Goal: Information Seeking & Learning: Learn about a topic

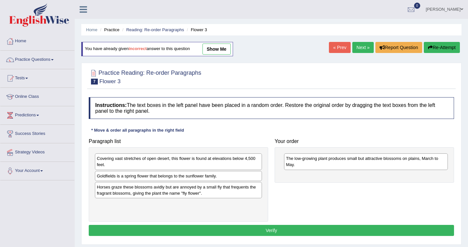
click at [79, 10] on link at bounding box center [83, 9] width 17 height 10
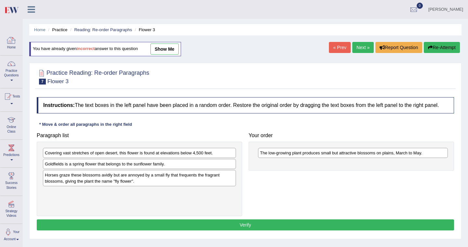
click at [11, 46] on link "Home" at bounding box center [11, 42] width 22 height 21
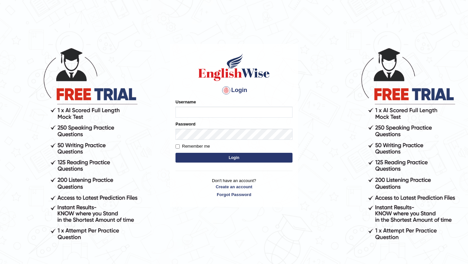
type input "manishas_mt"
click at [199, 111] on input "manishas_mt" at bounding box center [233, 112] width 117 height 11
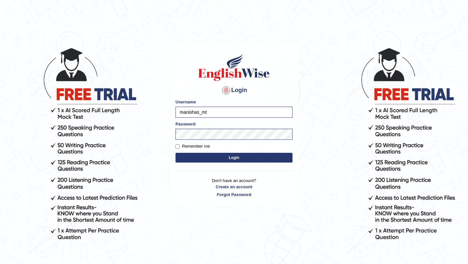
click at [216, 158] on button "Login" at bounding box center [233, 158] width 117 height 10
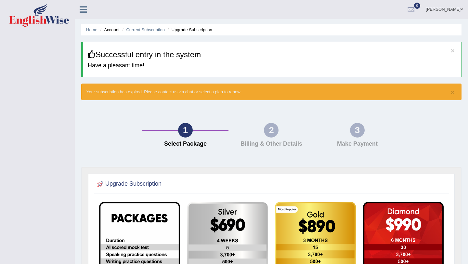
click at [108, 29] on li "Account" at bounding box center [108, 30] width 21 height 6
click at [110, 30] on li "Account" at bounding box center [108, 30] width 21 height 6
click at [334, 19] on div "Manisha Shrestha Toggle navigation Username: manishas_mt Access Type: Online Su…" at bounding box center [271, 9] width 393 height 19
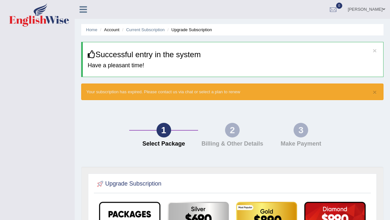
click at [81, 9] on icon at bounding box center [83, 9] width 7 height 8
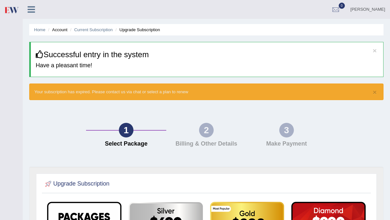
click at [35, 8] on icon at bounding box center [31, 9] width 7 height 8
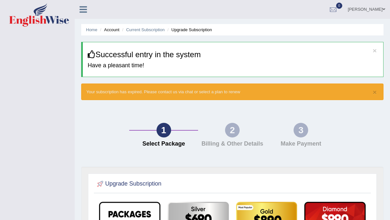
click at [81, 11] on icon at bounding box center [83, 9] width 7 height 8
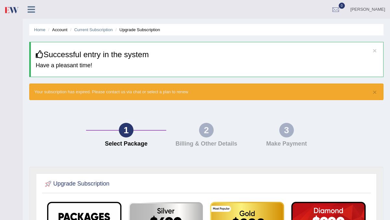
click at [367, 10] on link "Manisha Shrestha" at bounding box center [368, 8] width 45 height 17
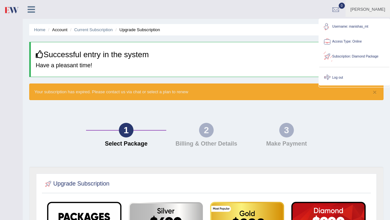
click at [337, 77] on link "Log out" at bounding box center [354, 77] width 70 height 15
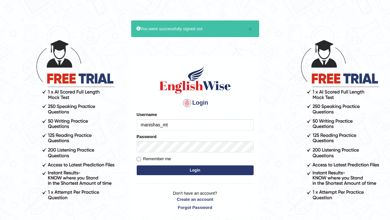
click at [186, 121] on input "manishas_mt" at bounding box center [195, 124] width 117 height 11
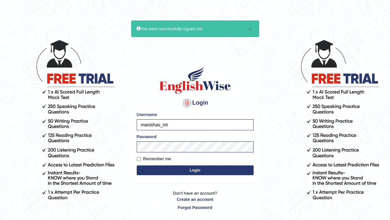
click at [173, 127] on input "manishas_mt" at bounding box center [195, 124] width 117 height 11
type input "m"
type input "zorbaenglish"
drag, startPoint x: 146, startPoint y: 124, endPoint x: 126, endPoint y: 148, distance: 30.2
click at [126, 148] on body "× You were successfully signed out Login Please fix the following errors: Usern…" at bounding box center [195, 129] width 390 height 220
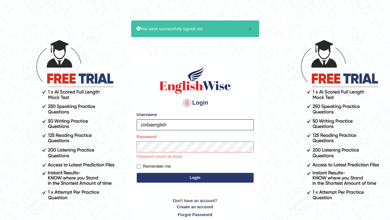
click at [145, 176] on button "Login" at bounding box center [195, 178] width 117 height 10
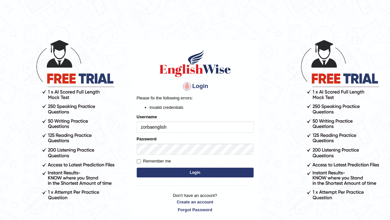
click at [147, 174] on button "Login" at bounding box center [195, 173] width 117 height 10
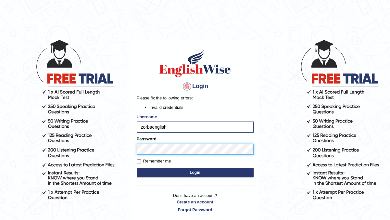
click at [137, 168] on button "Login" at bounding box center [195, 173] width 117 height 10
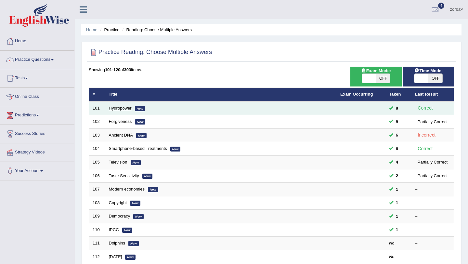
click at [117, 108] on link "Hydropower" at bounding box center [120, 108] width 23 height 5
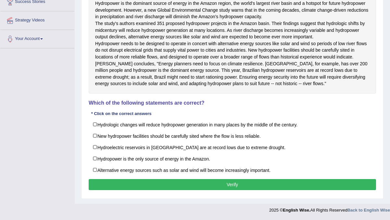
scroll to position [138, 0]
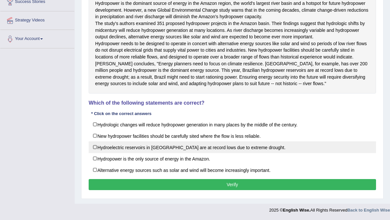
click at [94, 153] on label "Hydroelectric reservoirs in Brazil are at record lows due to extreme drought." at bounding box center [233, 147] width 288 height 12
checkbox input "true"
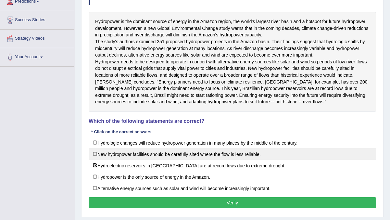
scroll to position [113, 0]
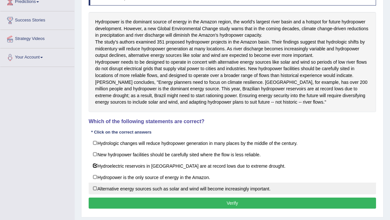
click at [94, 194] on label "Alternative energy sources such as solar and wind will become increasingly impo…" at bounding box center [233, 189] width 288 height 12
checkbox input "true"
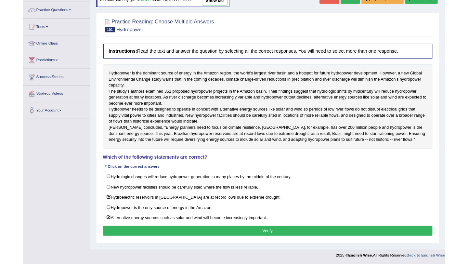
scroll to position [95, 0]
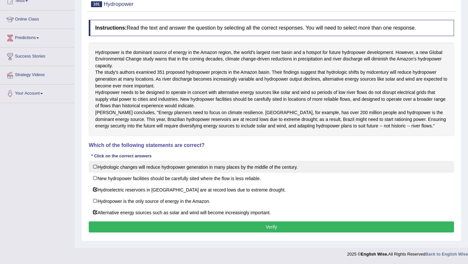
click at [94, 167] on label "Hydrologic changes will reduce hydropower generation in many places by the midd…" at bounding box center [271, 167] width 365 height 12
checkbox input "true"
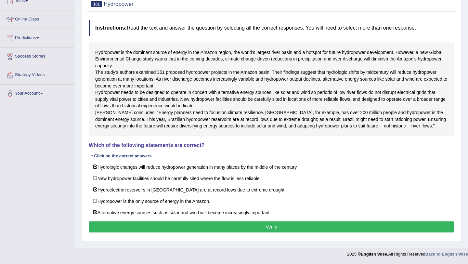
click at [263, 229] on button "Verify" at bounding box center [271, 226] width 365 height 11
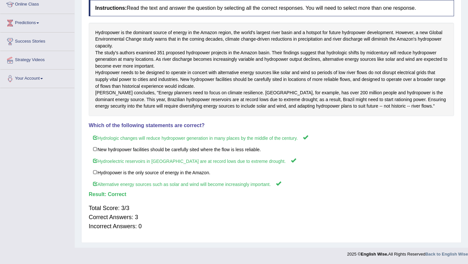
scroll to position [0, 0]
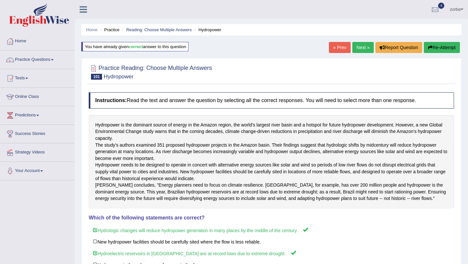
click at [355, 49] on link "Next »" at bounding box center [362, 47] width 21 height 11
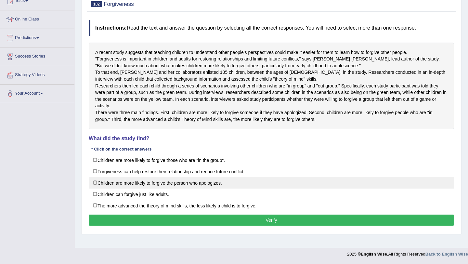
scroll to position [94, 0]
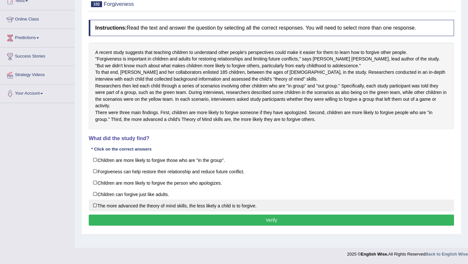
click at [93, 211] on label "The more advanced the theory of mind skills, the less likely a child is to forg…" at bounding box center [271, 206] width 365 height 12
checkbox input "true"
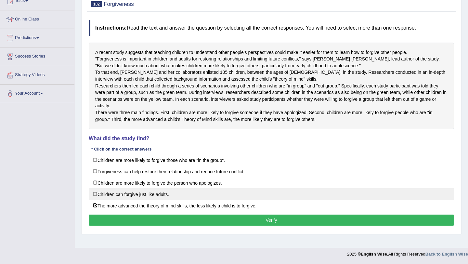
click at [97, 200] on label "Children can forgive just like adults." at bounding box center [271, 194] width 365 height 12
checkbox input "true"
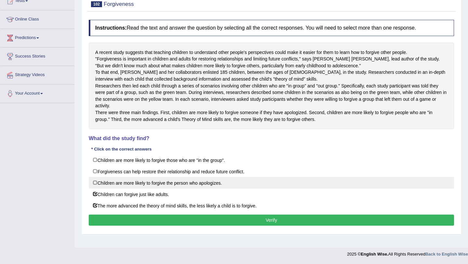
click at [98, 188] on label "Children are more likely to forgive the person who apologizes." at bounding box center [271, 183] width 365 height 12
checkbox input "true"
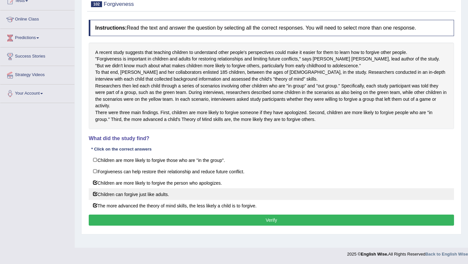
click at [95, 200] on label "Children can forgive just like adults." at bounding box center [271, 194] width 365 height 12
checkbox input "false"
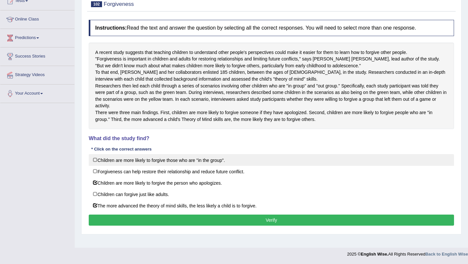
click at [189, 166] on label "Children are more likely to forgive those who are "in the group"." at bounding box center [271, 160] width 365 height 12
checkbox input "true"
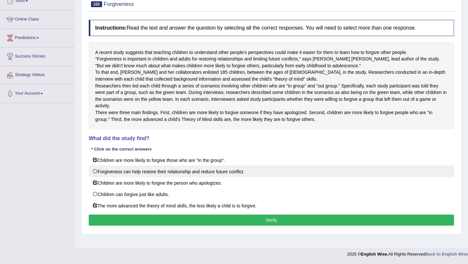
scroll to position [89, 0]
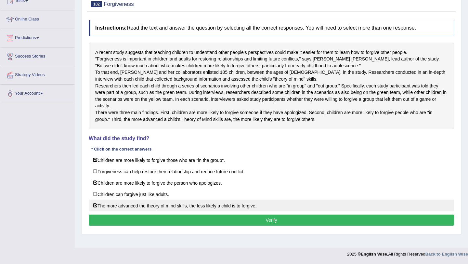
click at [95, 211] on label "The more advanced the theory of mind skills, the less likely a child is to forg…" at bounding box center [271, 206] width 365 height 12
checkbox input "false"
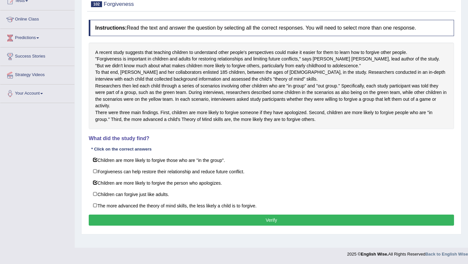
click at [240, 226] on button "Verify" at bounding box center [271, 219] width 365 height 11
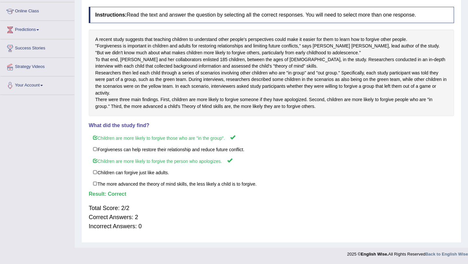
scroll to position [0, 0]
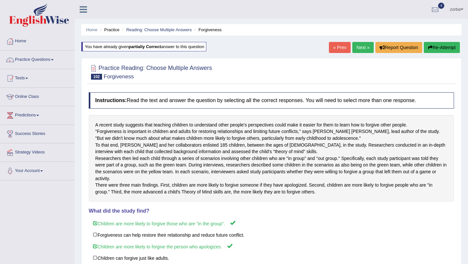
click at [362, 46] on link "Next »" at bounding box center [362, 47] width 21 height 11
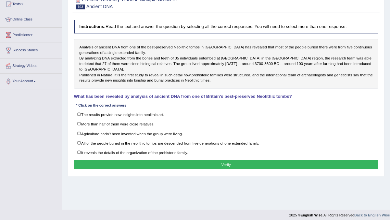
scroll to position [77, 0]
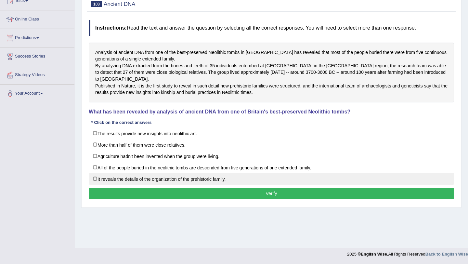
click at [176, 185] on label "It reveals the details of the organization of the prehistoric family." at bounding box center [271, 179] width 365 height 12
checkbox input "true"
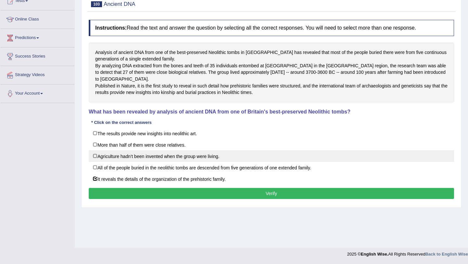
click at [197, 162] on label "Agriculture hadn’t been invented when the group were living." at bounding box center [271, 156] width 365 height 12
checkbox input "true"
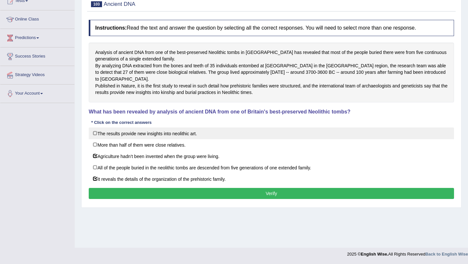
click at [186, 139] on label "The results provide new insights into neolithic art." at bounding box center [271, 133] width 365 height 12
click at [98, 139] on label "The results provide new insights into neolithic art." at bounding box center [271, 133] width 365 height 12
checkbox input "false"
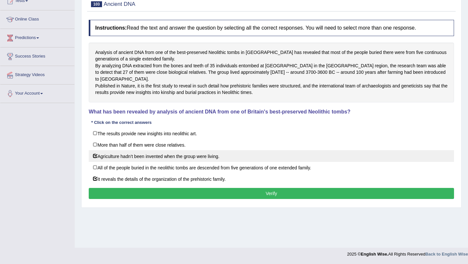
click at [95, 162] on label "Agriculture hadn’t been invented when the group were living." at bounding box center [271, 156] width 365 height 12
checkbox input "false"
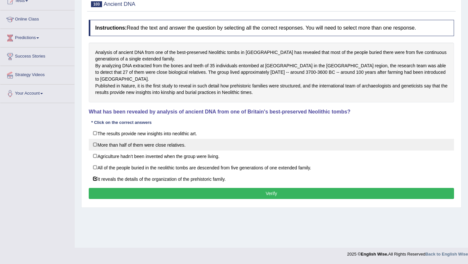
click at [96, 150] on label "More than half of them were close relatives." at bounding box center [271, 145] width 365 height 12
checkbox input "true"
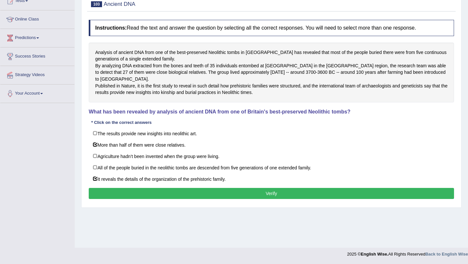
click at [245, 199] on button "Verify" at bounding box center [271, 193] width 365 height 11
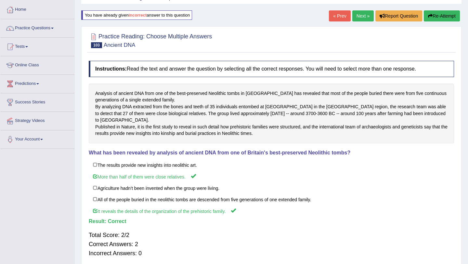
scroll to position [0, 0]
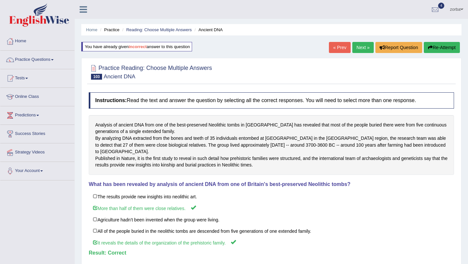
click at [358, 48] on link "Next »" at bounding box center [362, 47] width 21 height 11
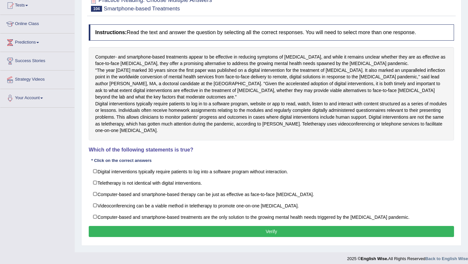
scroll to position [88, 0]
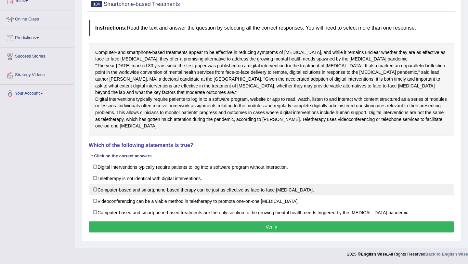
click at [160, 193] on label "Computer-based and smartphone-based therapy can be just as effective as face-to…" at bounding box center [271, 190] width 365 height 12
checkbox input "true"
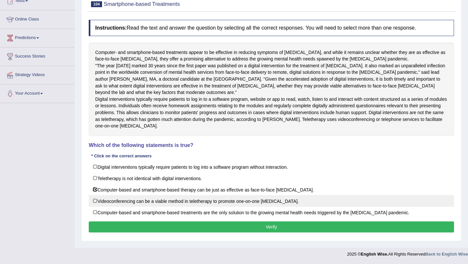
click at [161, 204] on label "Videoconferencing can be a viable method in teletherapy to promote one-on-one […" at bounding box center [271, 201] width 365 height 12
checkbox input "true"
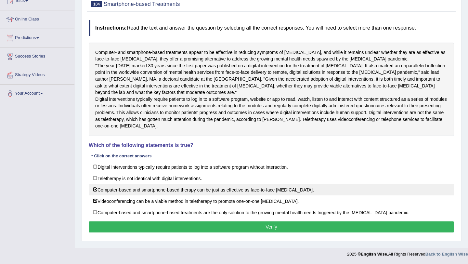
click at [95, 191] on label "Computer-based and smartphone-based therapy can be just as effective as face-to…" at bounding box center [271, 190] width 365 height 12
checkbox input "false"
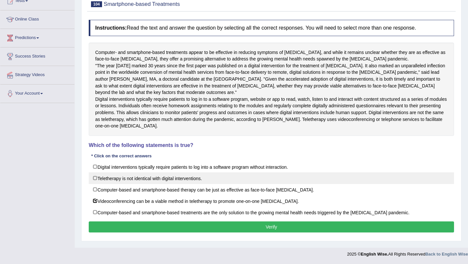
click at [93, 180] on label "Teletherapy is not identical with digital interventions." at bounding box center [271, 178] width 365 height 12
checkbox input "true"
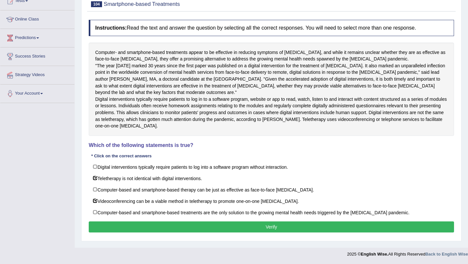
click at [166, 227] on button "Verify" at bounding box center [271, 226] width 365 height 11
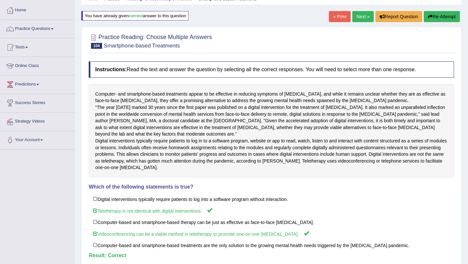
scroll to position [0, 0]
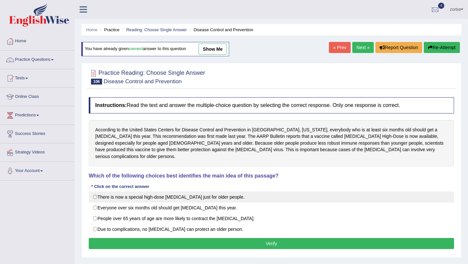
click at [200, 193] on label "There is now a special high-dose flu shot just for older people." at bounding box center [271, 196] width 365 height 11
radio input "true"
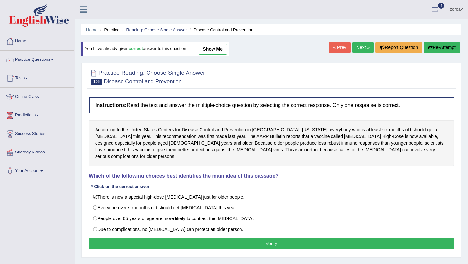
click at [255, 238] on button "Verify" at bounding box center [271, 243] width 365 height 11
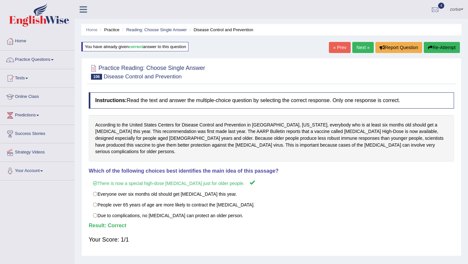
click at [355, 50] on link "Next »" at bounding box center [362, 47] width 21 height 11
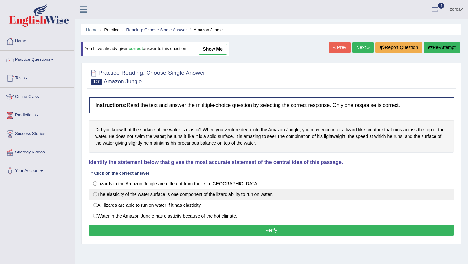
click at [96, 197] on label "The elasticity of the water surface is one component of the lizard ability to r…" at bounding box center [271, 194] width 365 height 11
radio input "true"
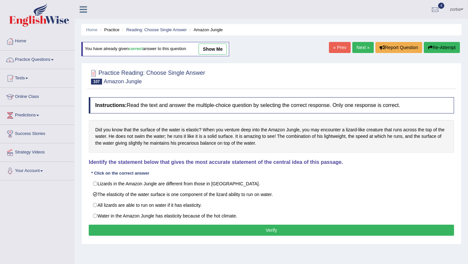
click at [257, 228] on button "Verify" at bounding box center [271, 230] width 365 height 11
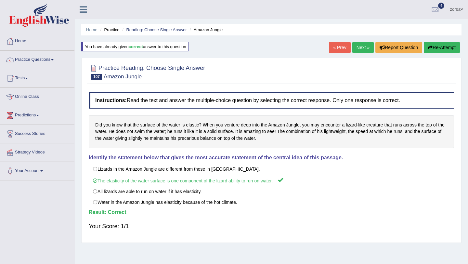
click at [359, 45] on link "Next »" at bounding box center [362, 47] width 21 height 11
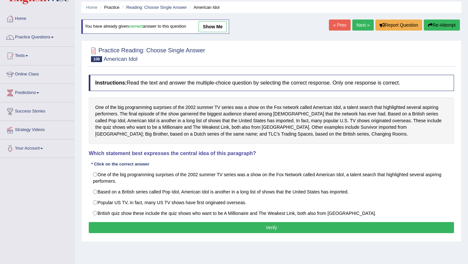
scroll to position [26, 0]
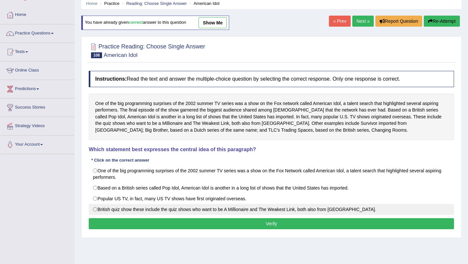
click at [182, 204] on label "British quiz show these include the quiz shows who want to be A Millionaire and…" at bounding box center [271, 209] width 365 height 11
radio input "true"
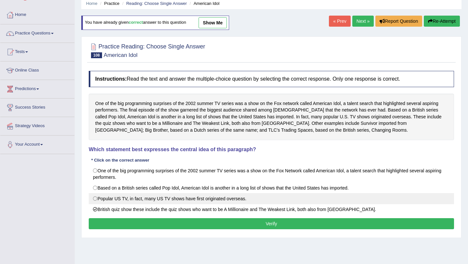
click at [146, 197] on label "Popular US TV, in fact, many US TV shows have first originated overseas." at bounding box center [271, 198] width 365 height 11
radio input "true"
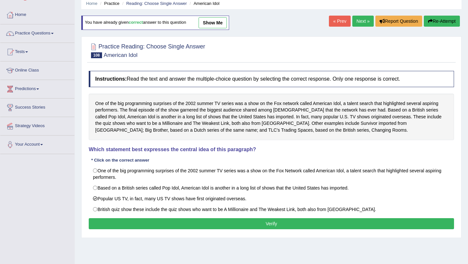
click at [213, 218] on div "Instructions: Read the text and answer the multiple-choice question by selectin…" at bounding box center [271, 151] width 368 height 167
click at [218, 223] on button "Verify" at bounding box center [271, 223] width 365 height 11
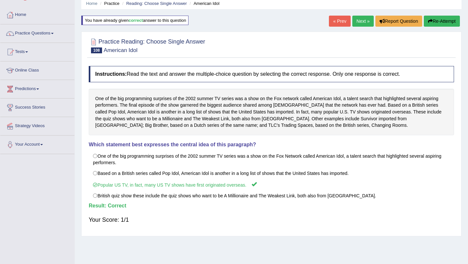
click at [364, 19] on link "Next »" at bounding box center [362, 21] width 21 height 11
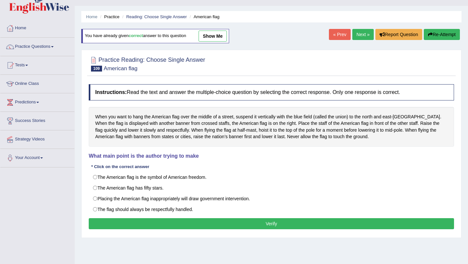
scroll to position [22, 0]
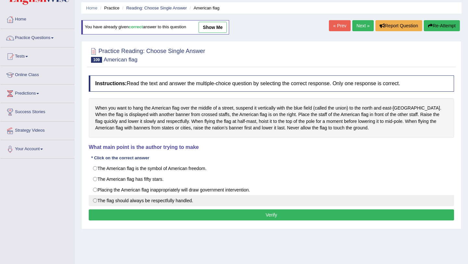
click at [182, 200] on label "The flag should always be respectfully handled." at bounding box center [271, 200] width 365 height 11
radio input "true"
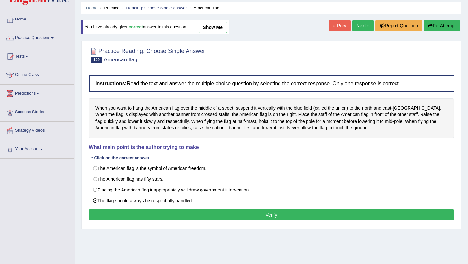
click at [241, 216] on button "Verify" at bounding box center [271, 214] width 365 height 11
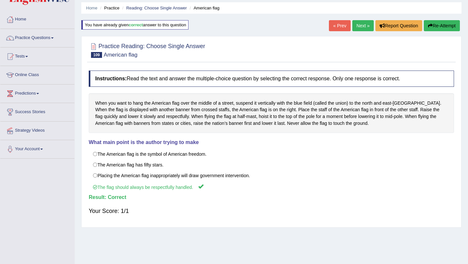
scroll to position [0, 0]
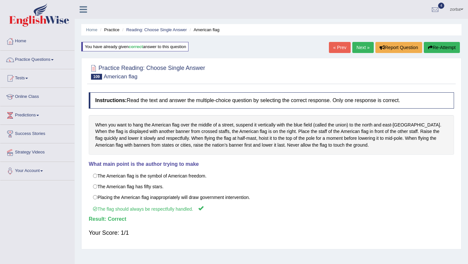
click at [459, 7] on link "zorba" at bounding box center [456, 8] width 23 height 17
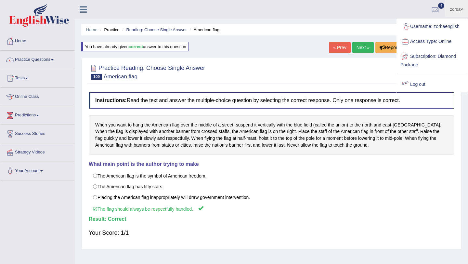
click at [423, 84] on link "Log out" at bounding box center [432, 84] width 70 height 15
